Goal: Task Accomplishment & Management: Use online tool/utility

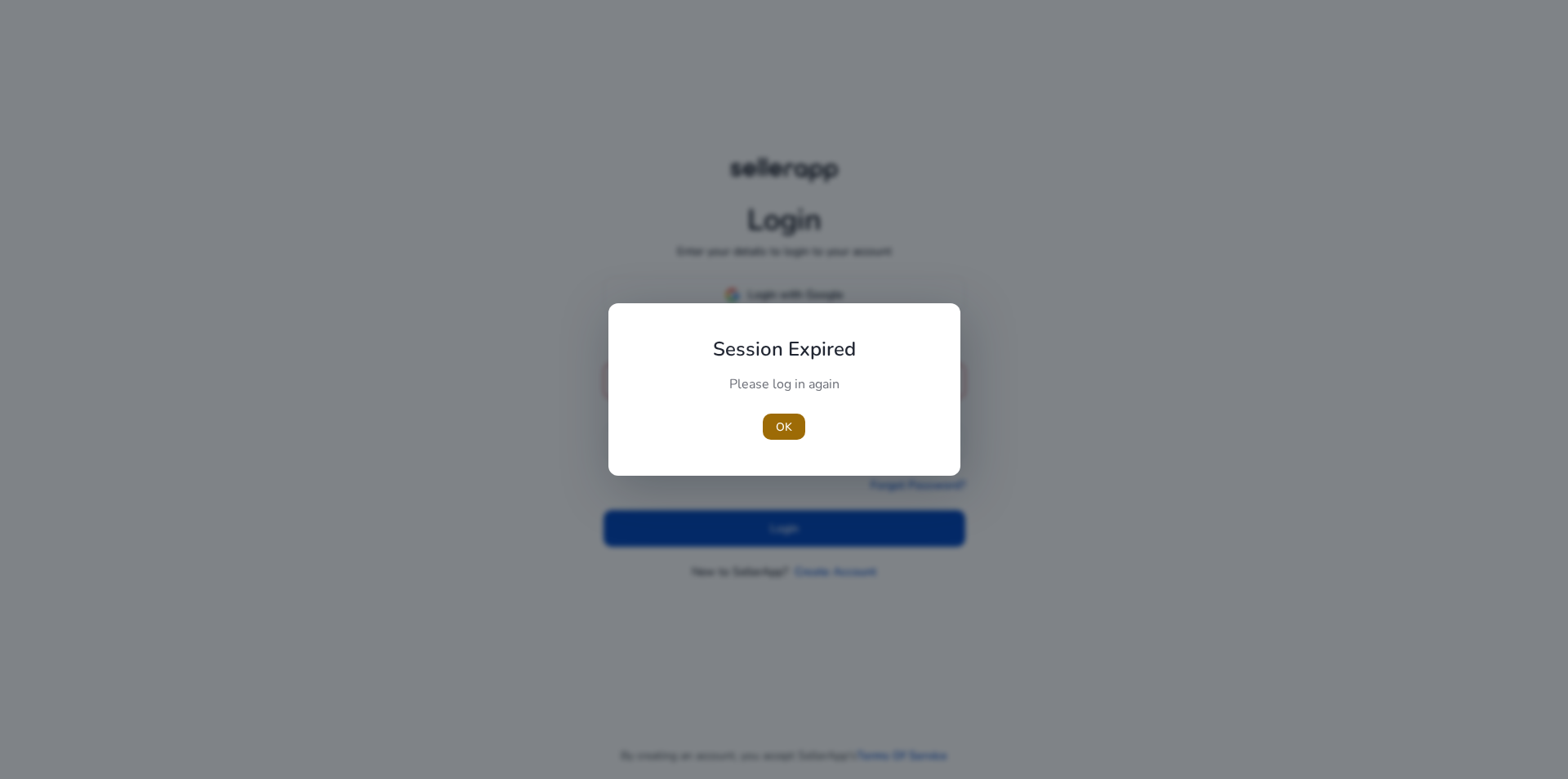
click at [797, 426] on span "button" at bounding box center [784, 427] width 42 height 40
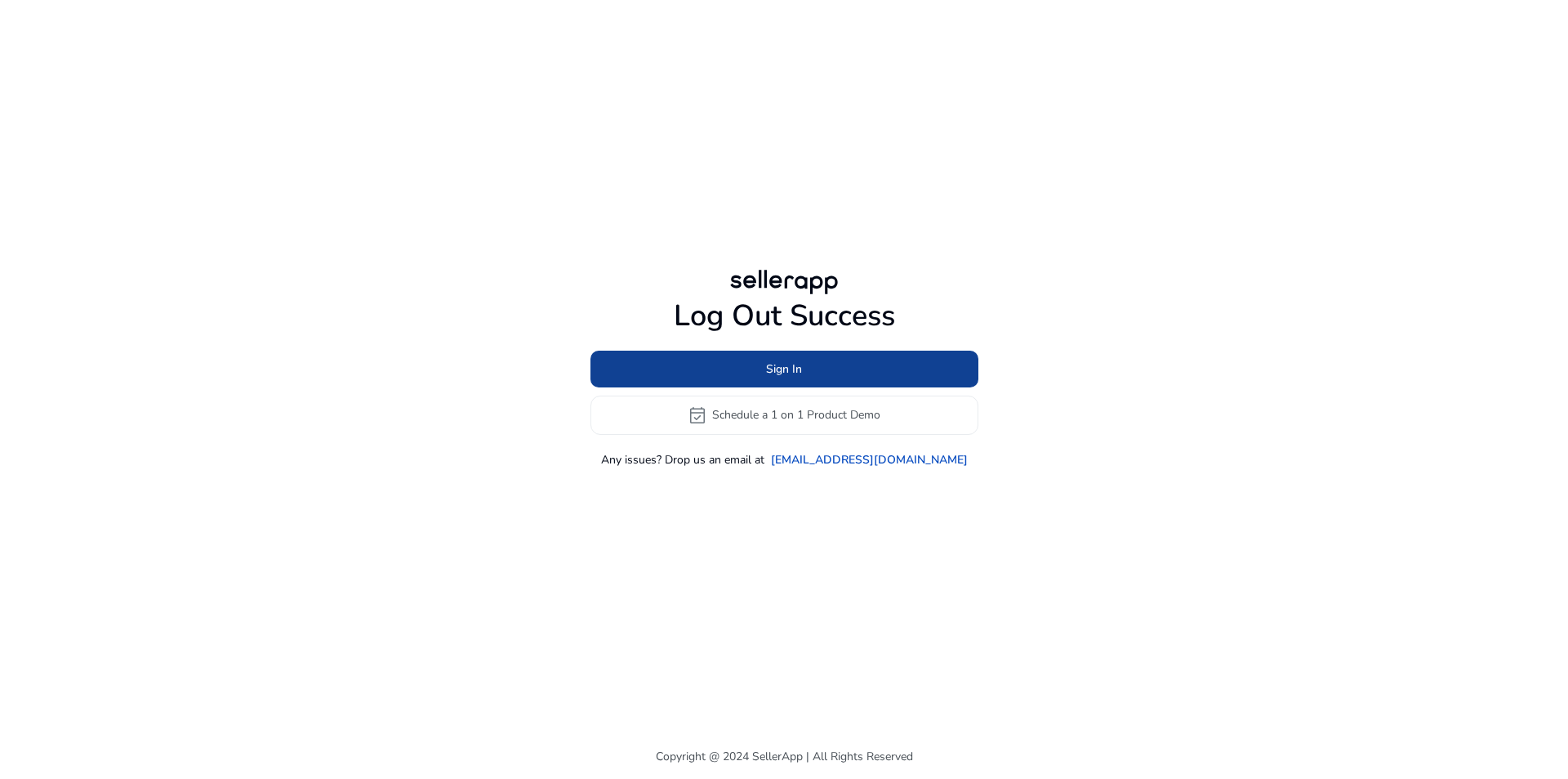
click at [777, 361] on span "Sign In" at bounding box center [784, 368] width 36 height 17
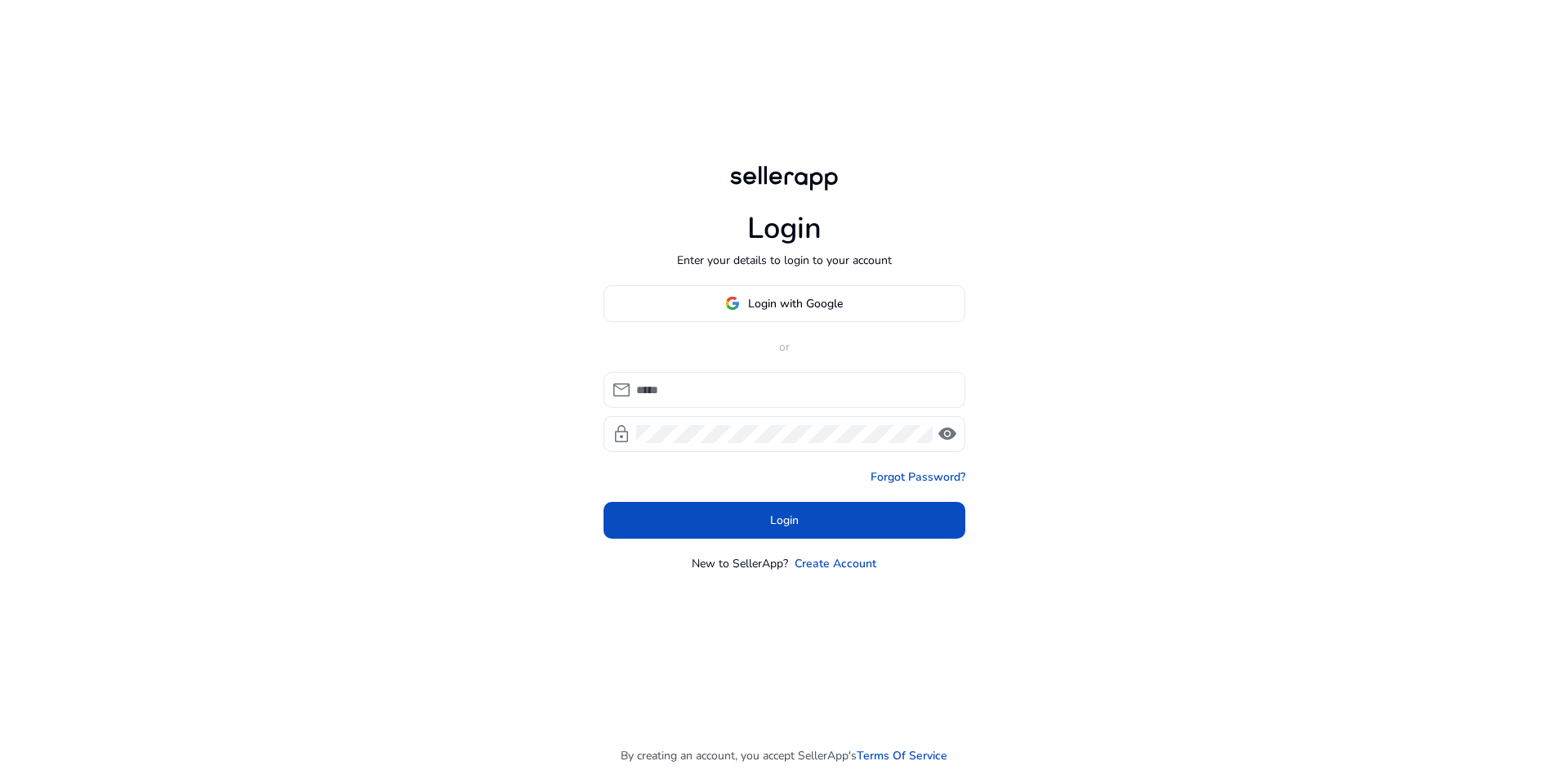
click at [667, 386] on input at bounding box center [794, 390] width 316 height 18
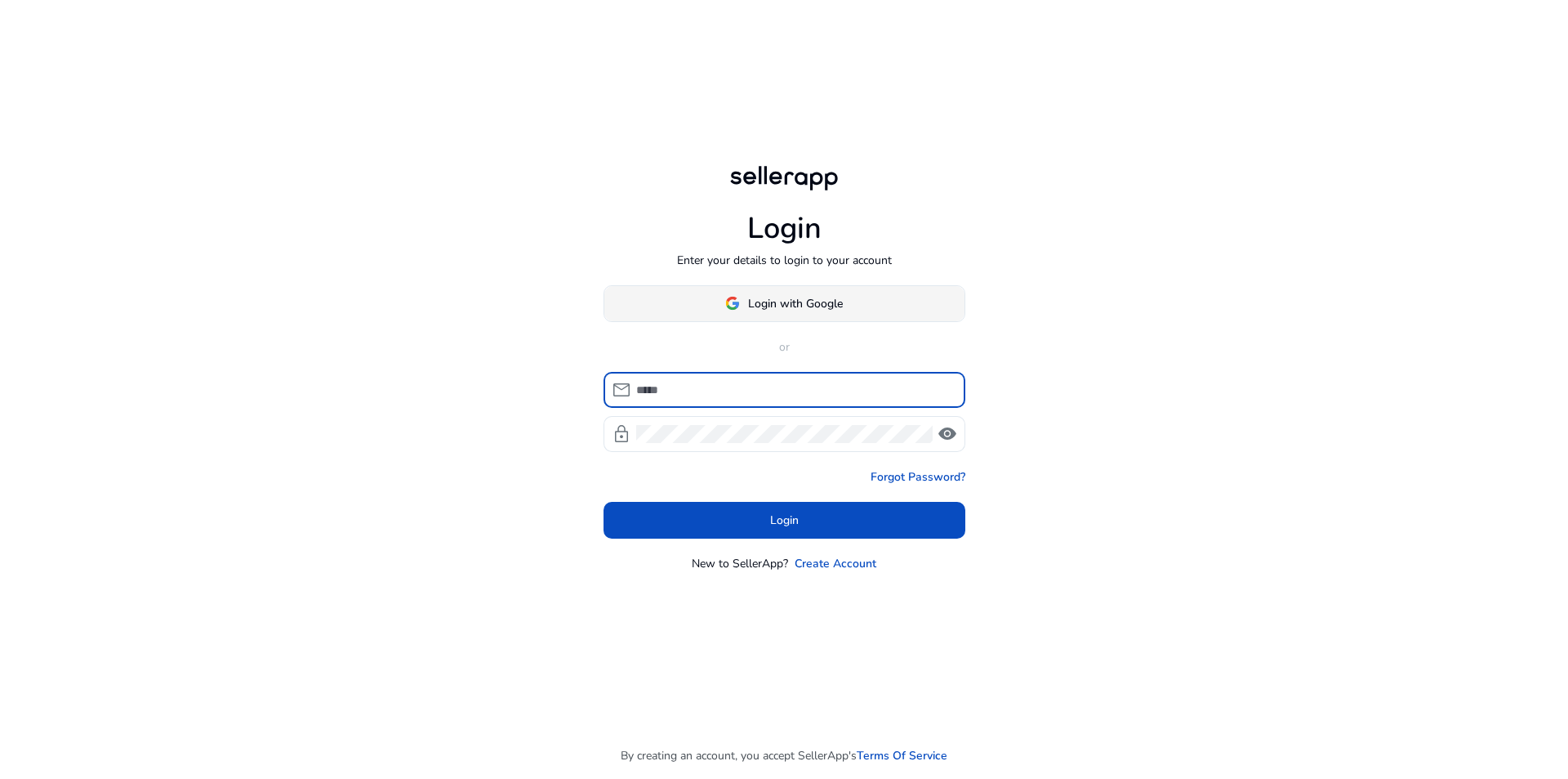
click at [808, 291] on span at bounding box center [784, 303] width 360 height 40
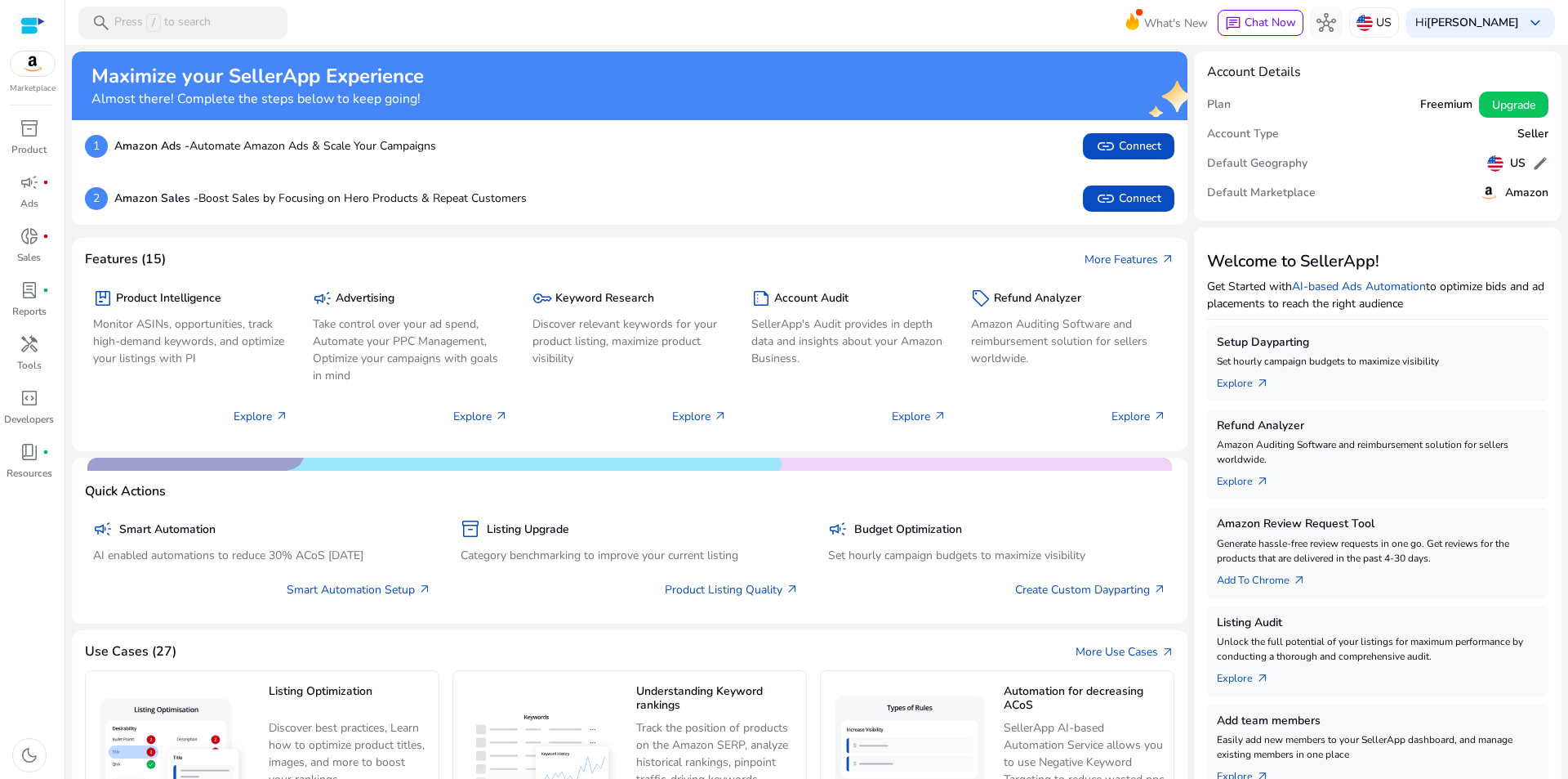
click at [582, 208] on div "2 Amazon Sales - Boost Sales by Focusing on Hero Products & Repeat Customers li…" at bounding box center [629, 199] width 1090 height 26
click at [549, 437] on div "key Keyword Research Discover relevant keywords for your product listing, maxim…" at bounding box center [630, 358] width 211 height 160
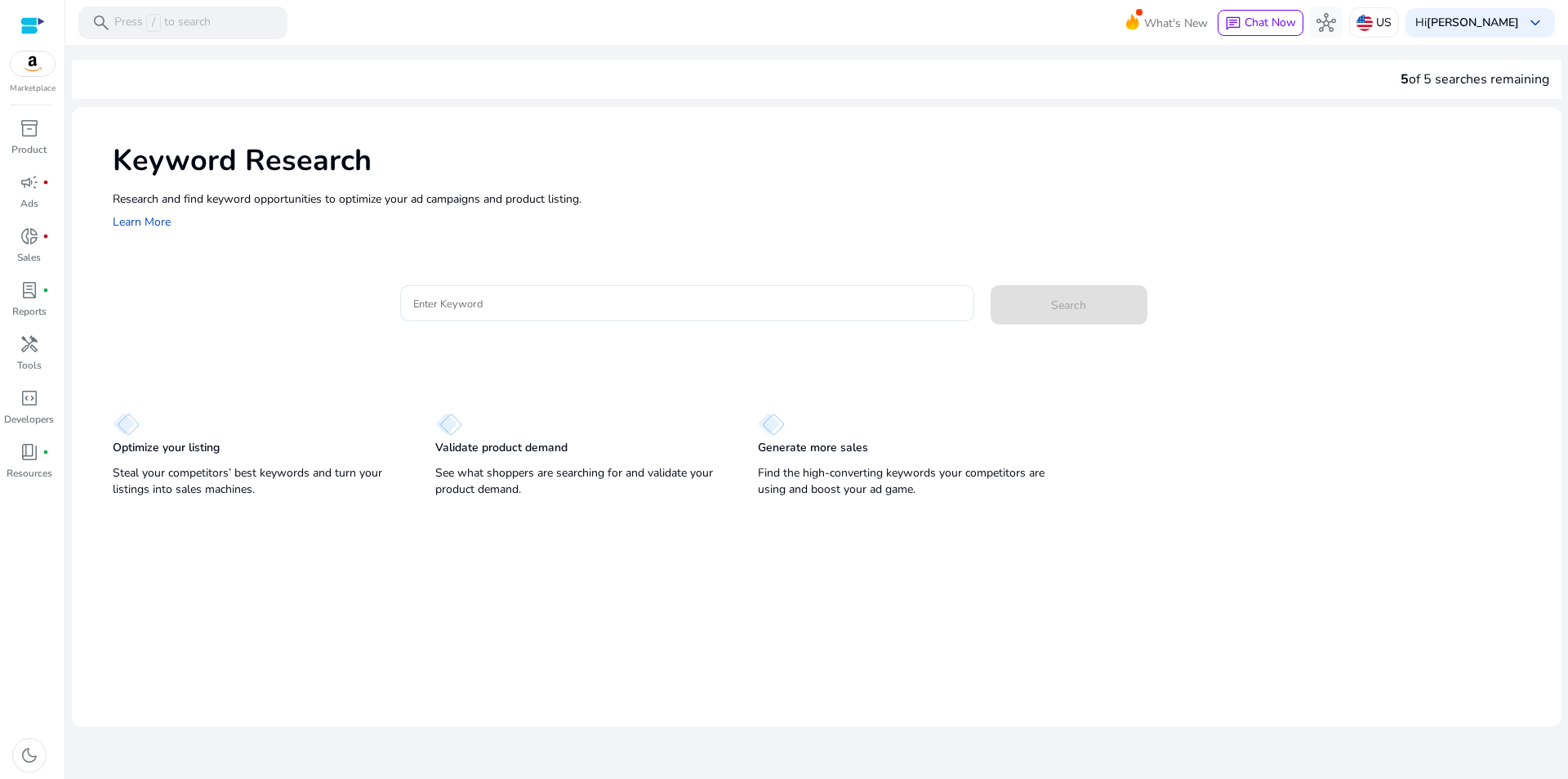
click at [40, 68] on img at bounding box center [33, 63] width 44 height 25
click at [381, 403] on div "Optimize your listing Steal your competitors’ best keywords and turn your listi…" at bounding box center [816, 447] width 1489 height 110
click at [39, 20] on div at bounding box center [33, 26] width 25 height 19
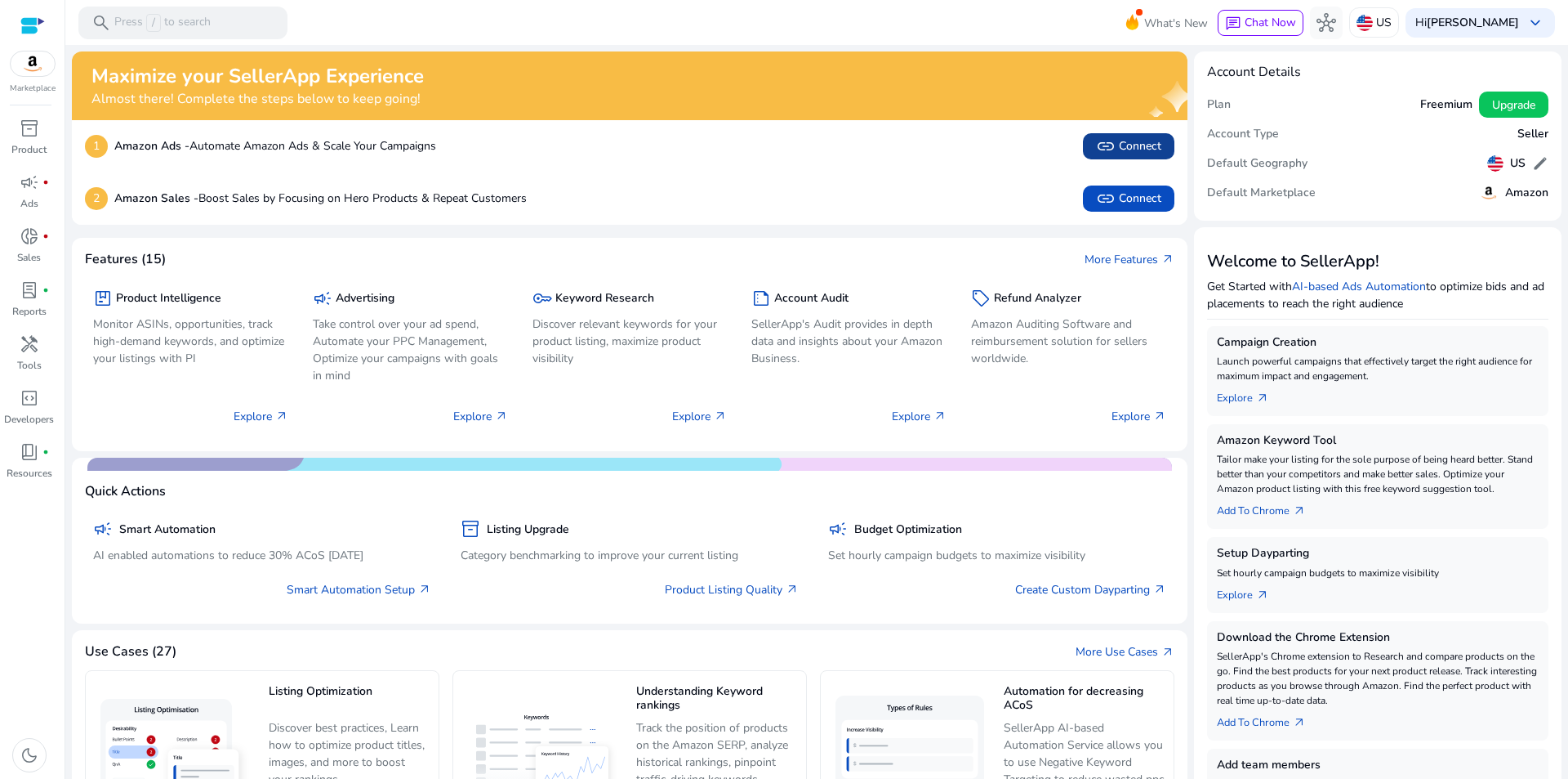
click at [1104, 140] on span "link" at bounding box center [1106, 146] width 20 height 20
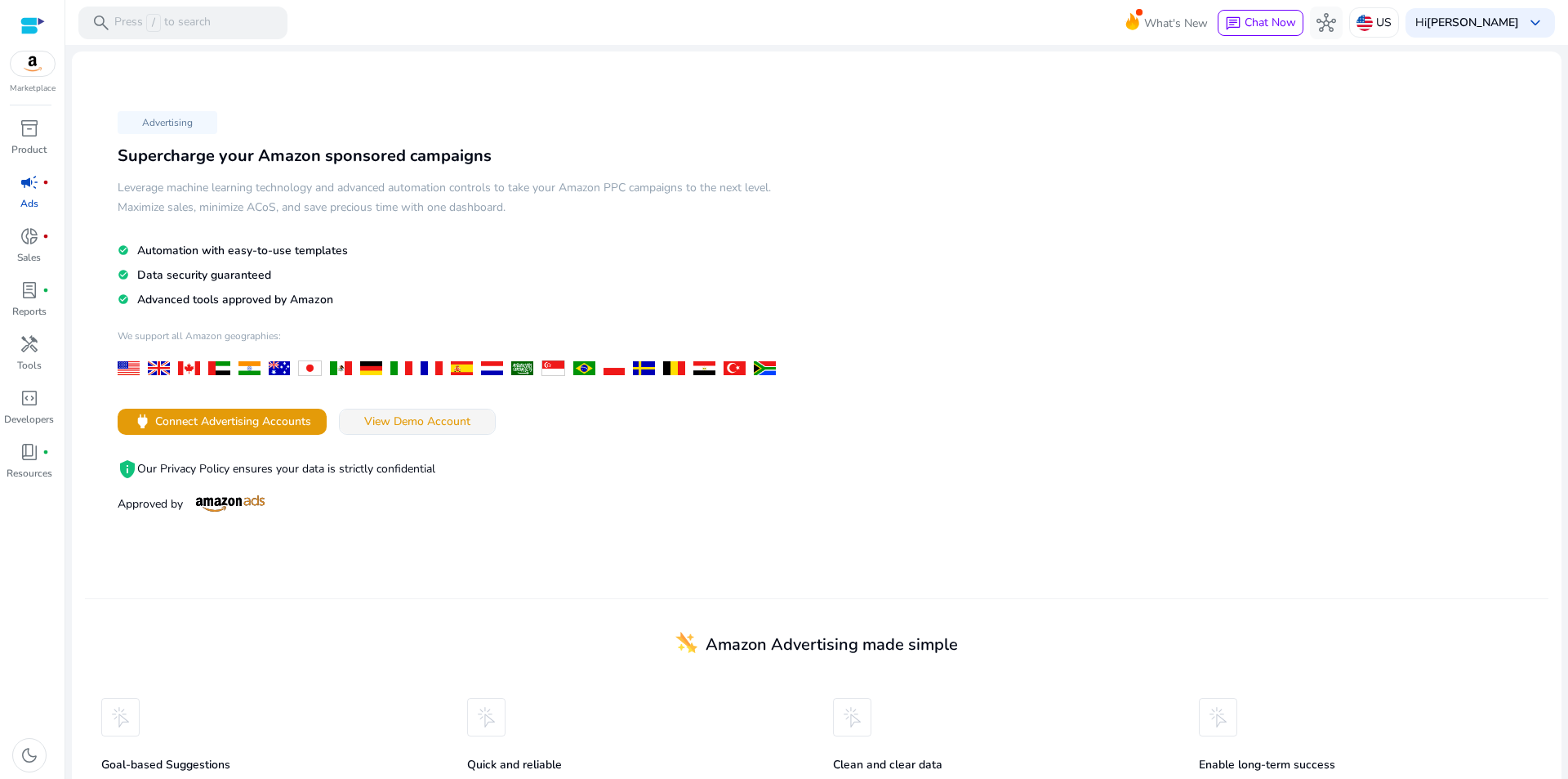
click at [437, 414] on span "View Demo Account" at bounding box center [417, 420] width 106 height 17
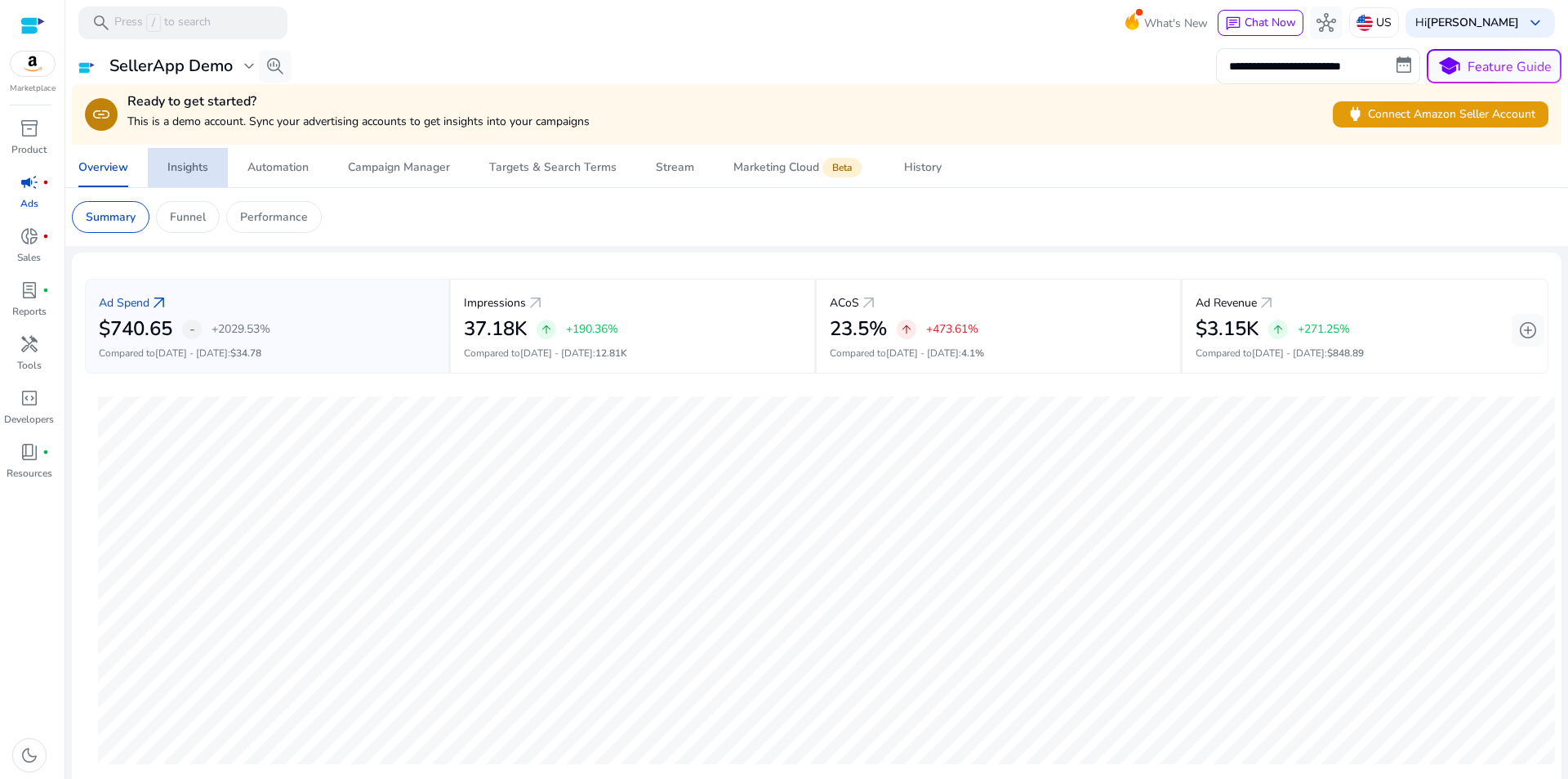
click at [187, 165] on div "Insights" at bounding box center [187, 168] width 41 height 12
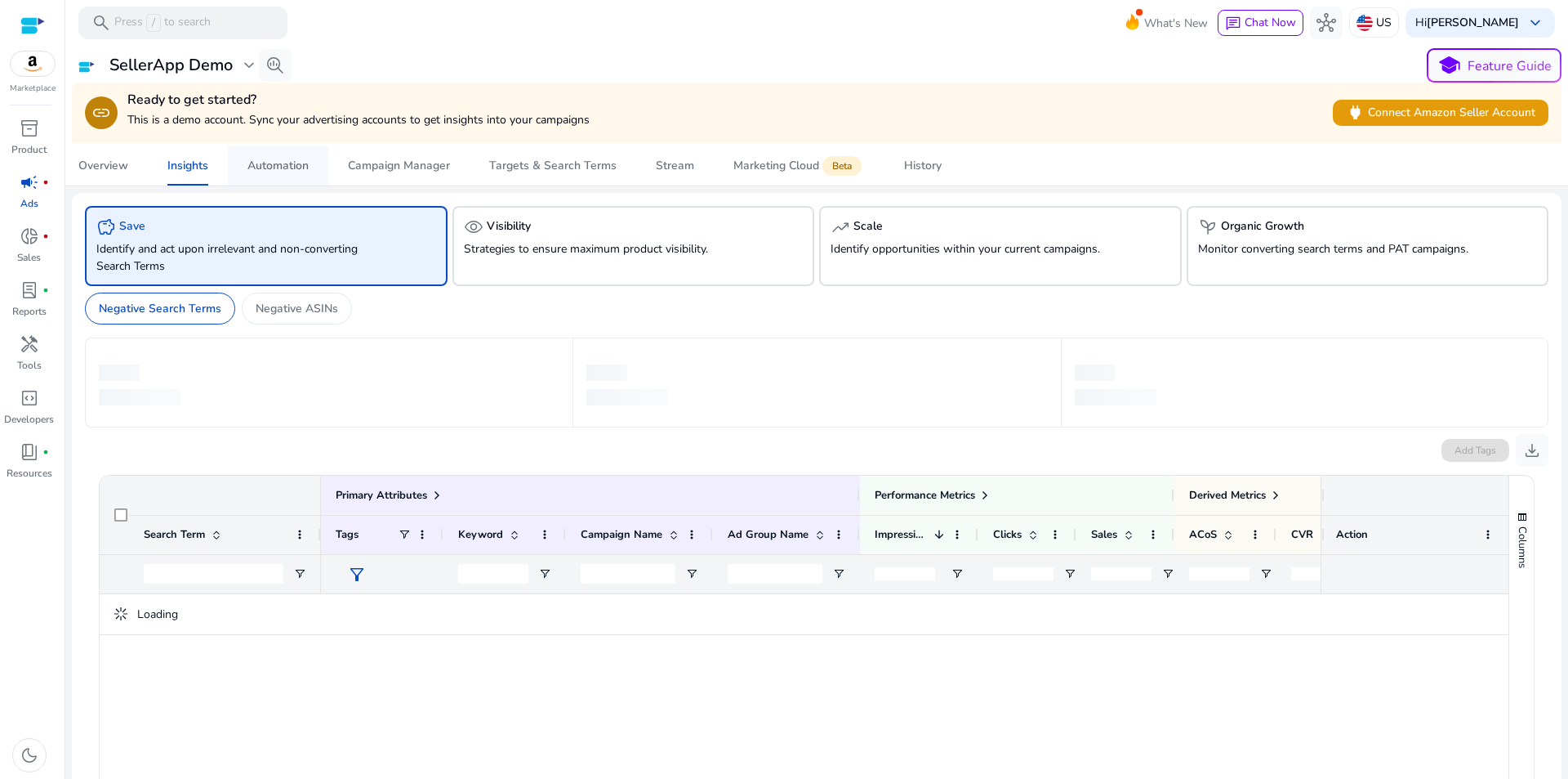
click at [262, 156] on span "Automation" at bounding box center [278, 166] width 61 height 40
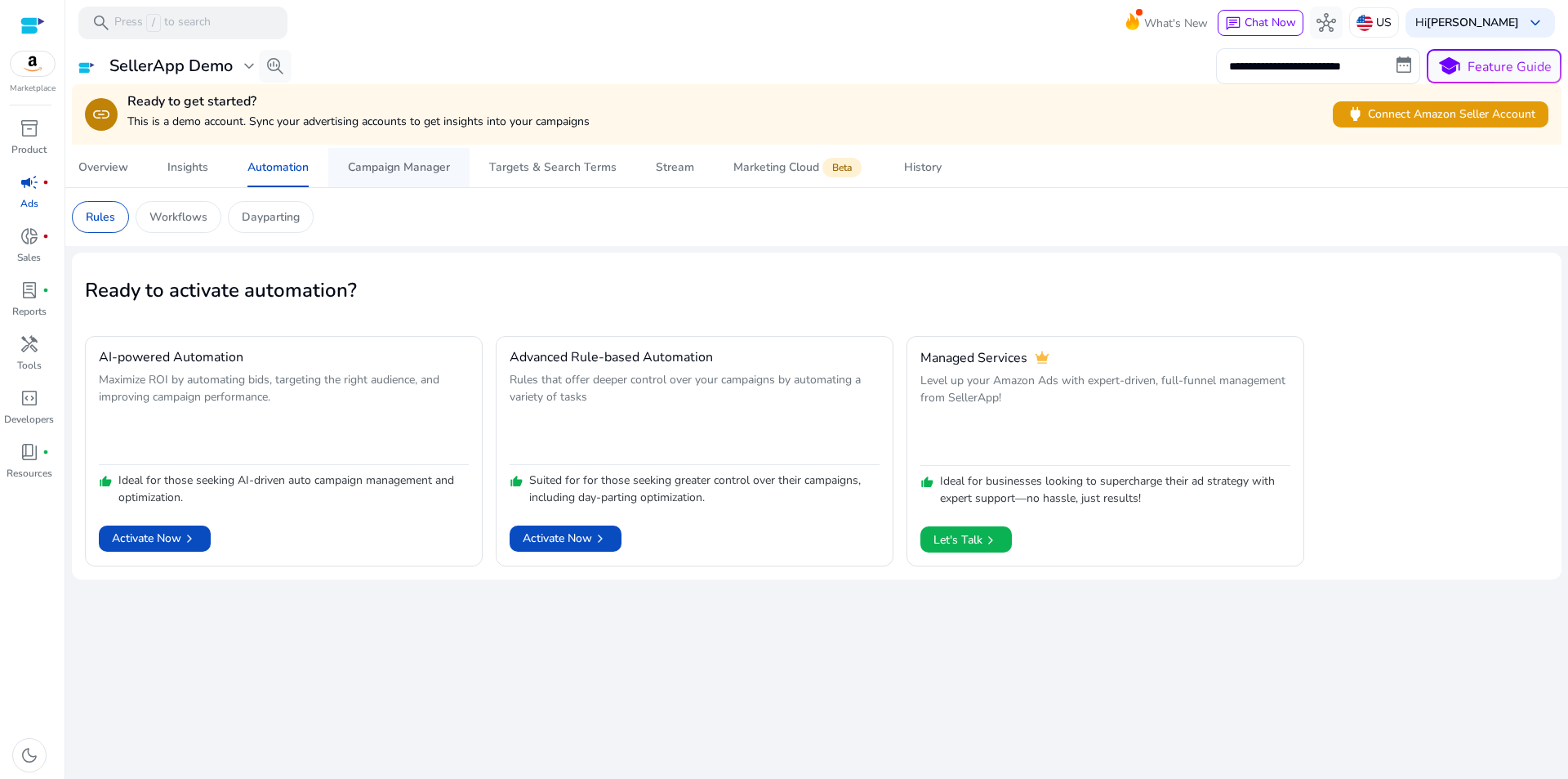
click at [426, 167] on div "Campaign Manager" at bounding box center [398, 168] width 102 height 12
